Goal: Task Accomplishment & Management: Manage account settings

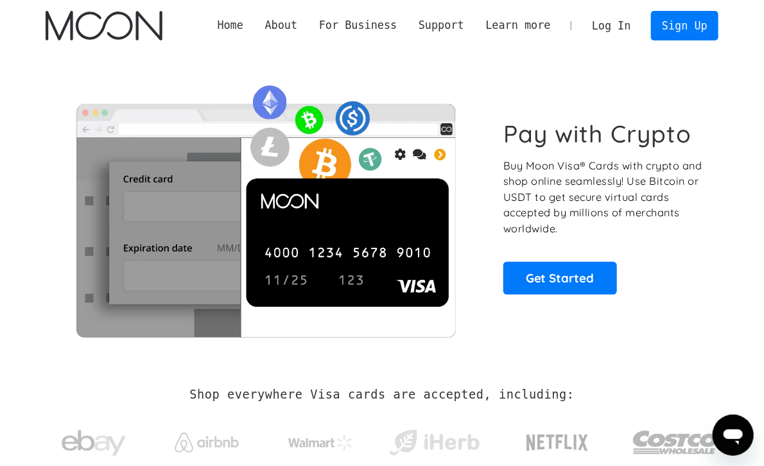
click at [619, 19] on link "Log In" at bounding box center [611, 26] width 60 height 28
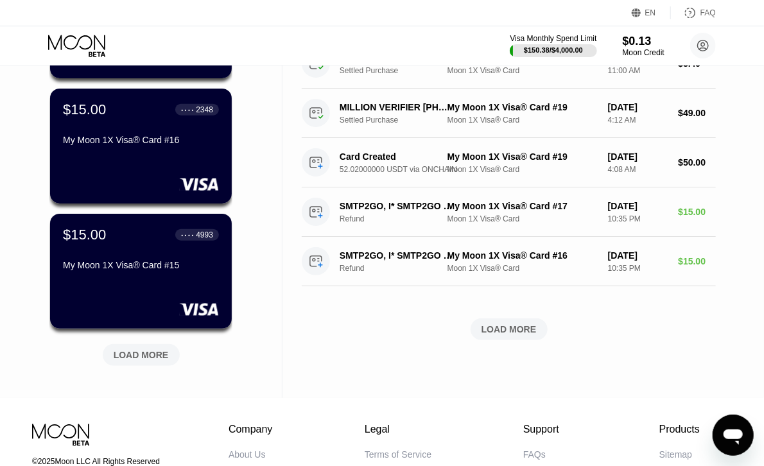
scroll to position [385, 0]
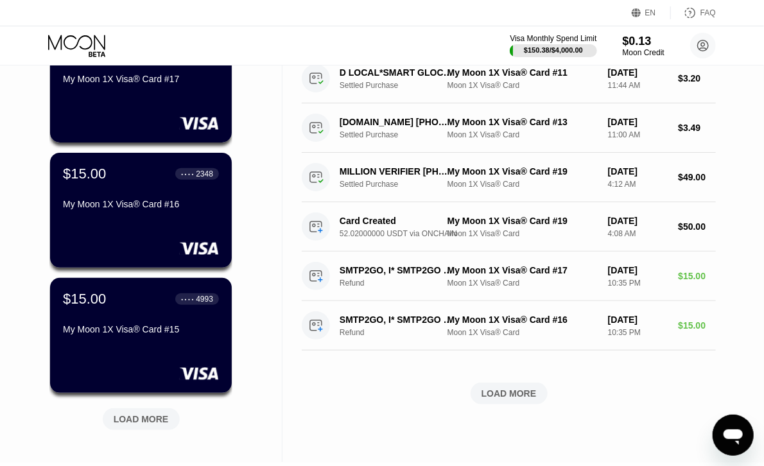
click at [117, 419] on div "LOAD MORE" at bounding box center [141, 420] width 55 height 12
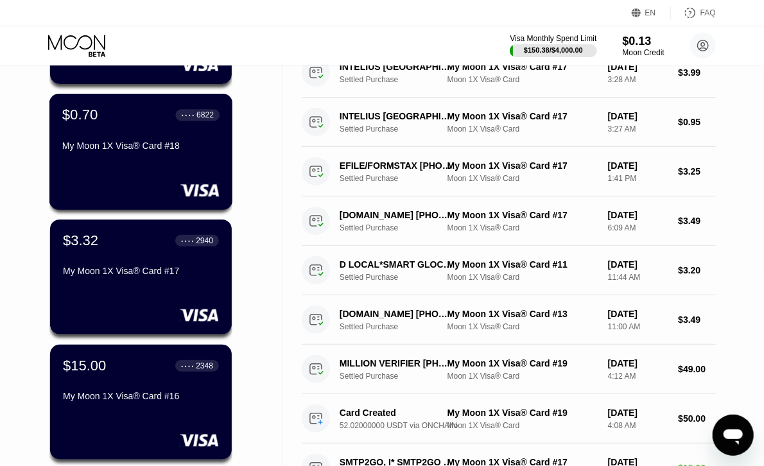
scroll to position [321, 0]
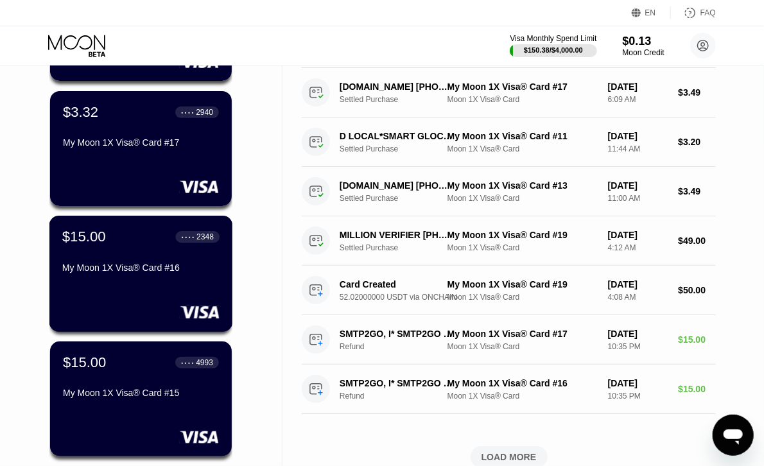
click at [144, 303] on div "$15.00 ● ● ● ● 2348 My Moon 1X Visa® Card #16" at bounding box center [141, 274] width 184 height 116
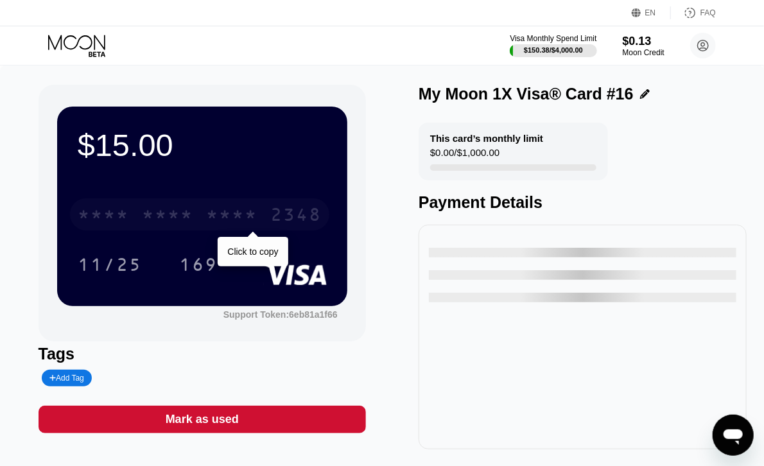
click at [214, 229] on div "* * * * * * * * * * * * 2348" at bounding box center [199, 214] width 259 height 32
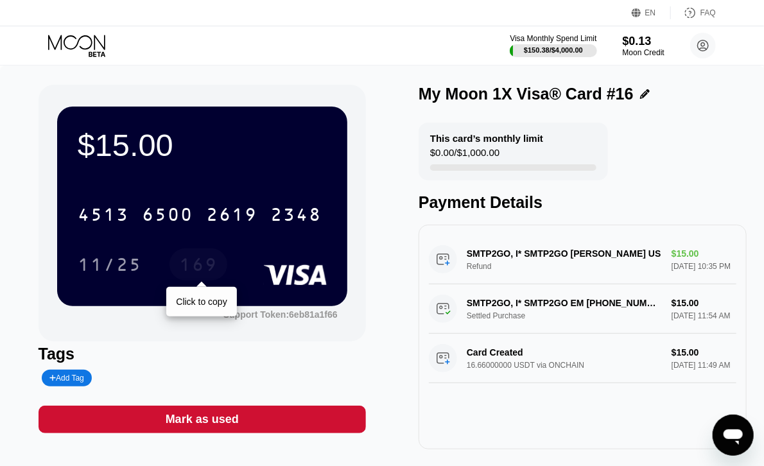
click at [209, 277] on div "169" at bounding box center [198, 266] width 39 height 21
click at [46, 44] on div "Visa Monthly Spend Limit $150.38 / $4,000.00 $0.13 Moon Credit [EMAIL_ADDRESS][…" at bounding box center [382, 45] width 764 height 39
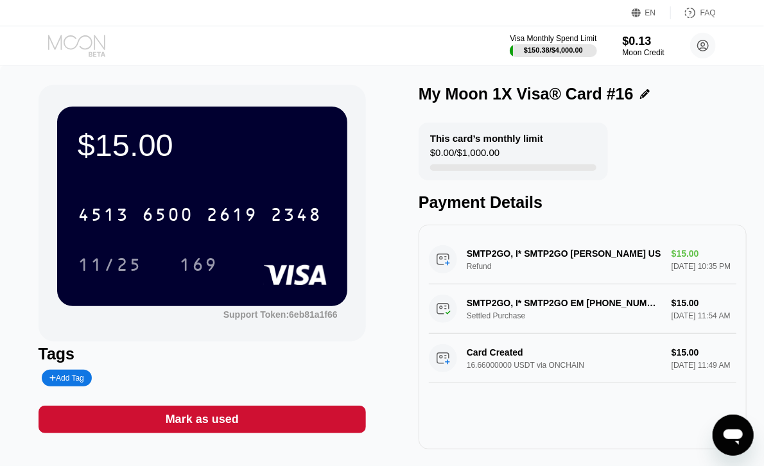
click at [90, 46] on icon at bounding box center [76, 42] width 57 height 15
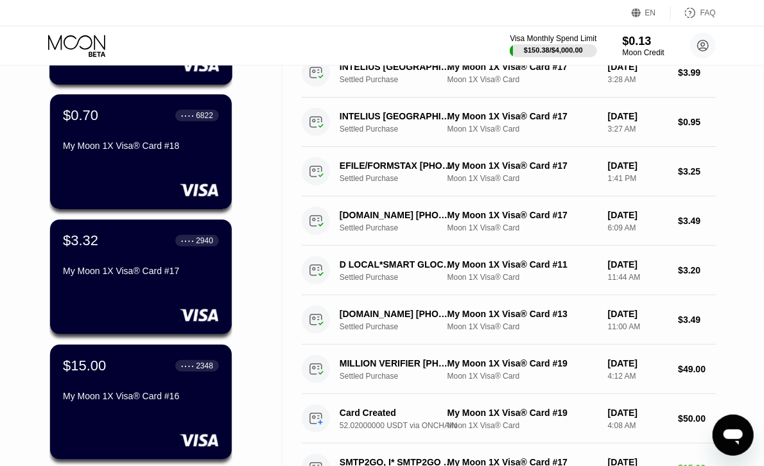
scroll to position [321, 0]
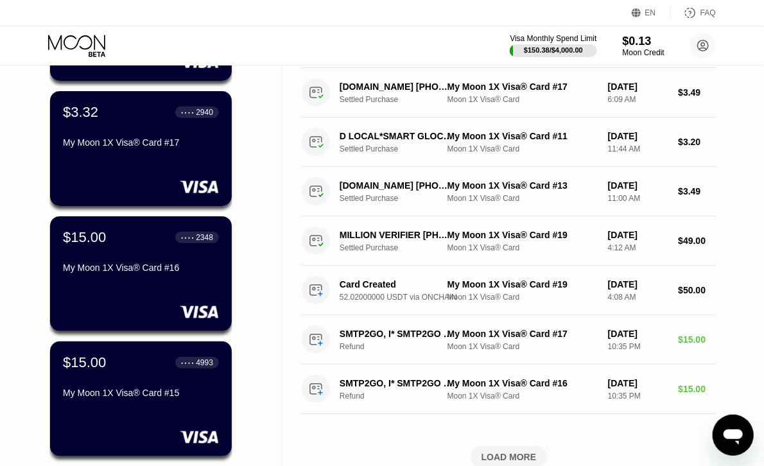
click at [127, 265] on div "My Moon 1X Visa® Card #16" at bounding box center [141, 268] width 156 height 10
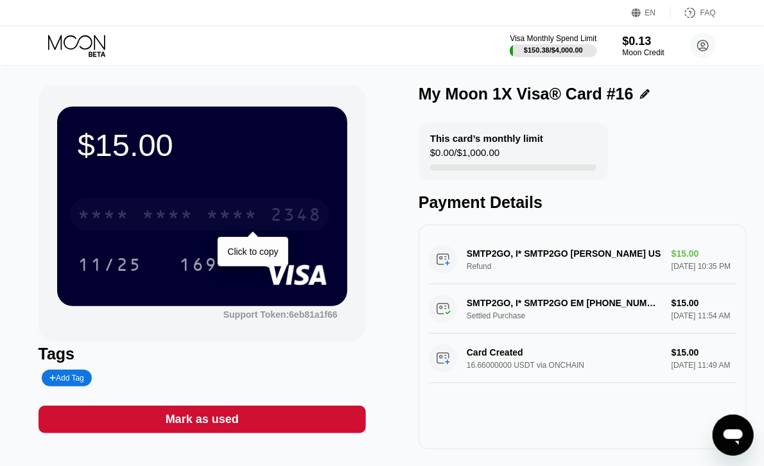
click at [121, 216] on div "* * * *" at bounding box center [103, 216] width 51 height 21
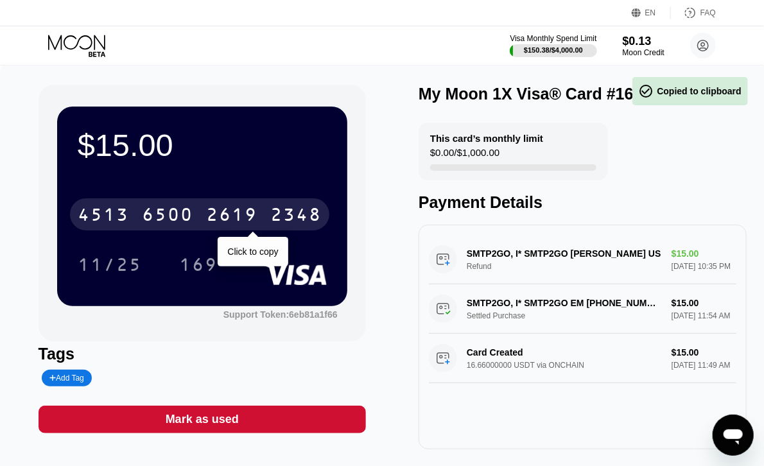
click at [137, 216] on div "[CREDIT_CARD_NUMBER]" at bounding box center [199, 214] width 259 height 32
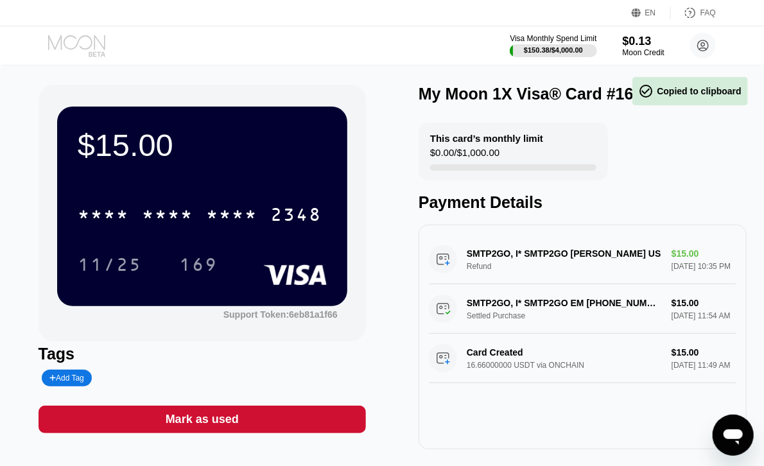
click at [95, 42] on icon at bounding box center [78, 46] width 60 height 22
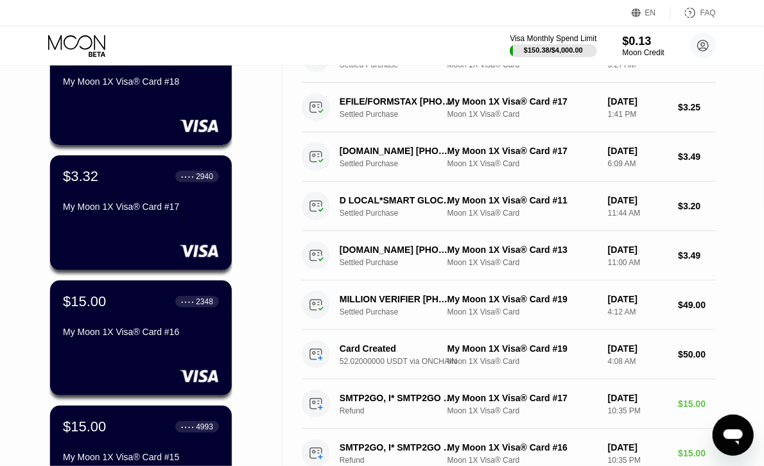
scroll to position [321, 0]
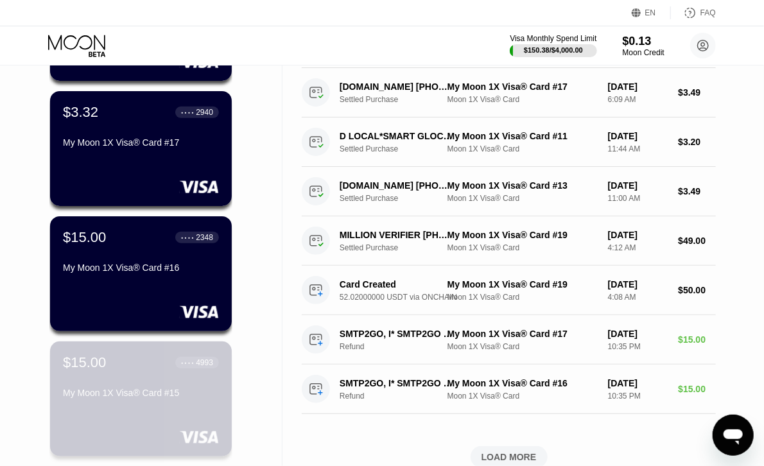
click at [112, 371] on div "$15.00 ● ● ● ● 4993" at bounding box center [141, 363] width 156 height 17
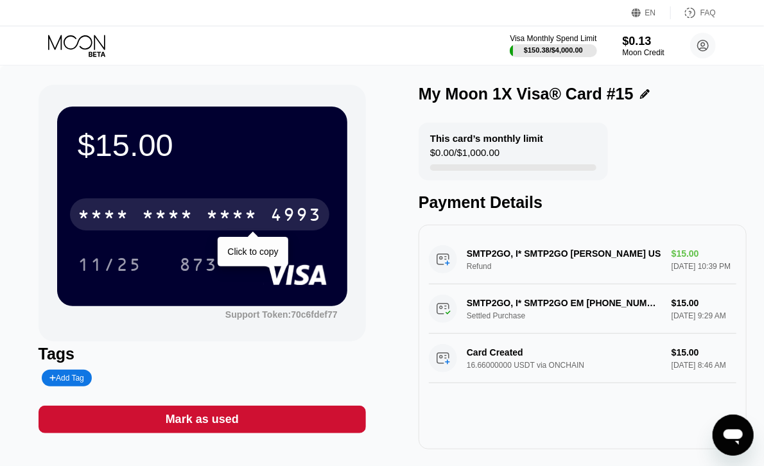
click at [236, 214] on div "* * * *" at bounding box center [231, 216] width 51 height 21
